Goal: Navigation & Orientation: Find specific page/section

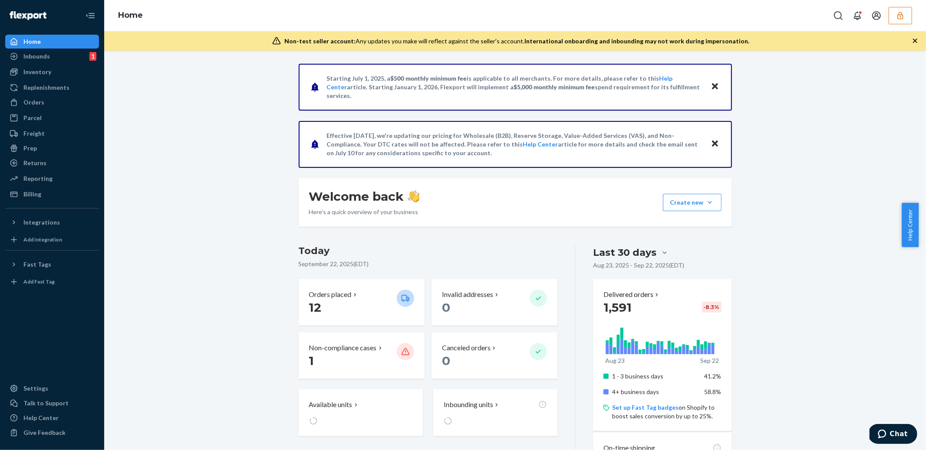
click at [39, 183] on div "Reporting" at bounding box center [52, 179] width 92 height 12
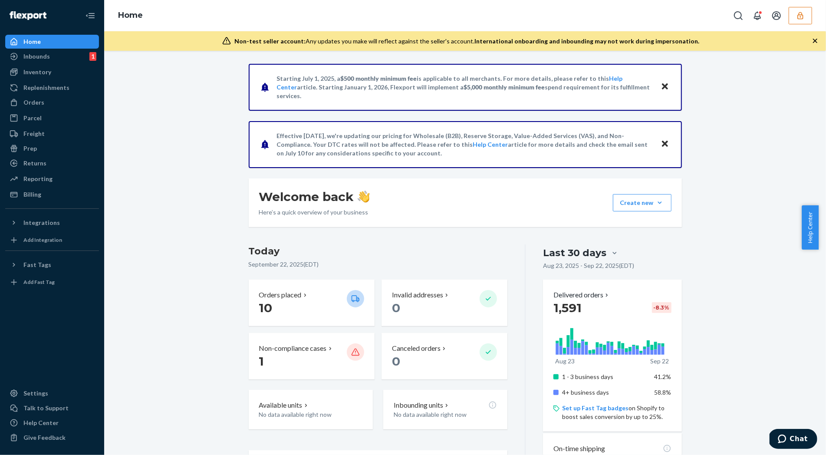
drag, startPoint x: 164, startPoint y: 195, endPoint x: 166, endPoint y: 142, distance: 53.4
